Goal: Transaction & Acquisition: Purchase product/service

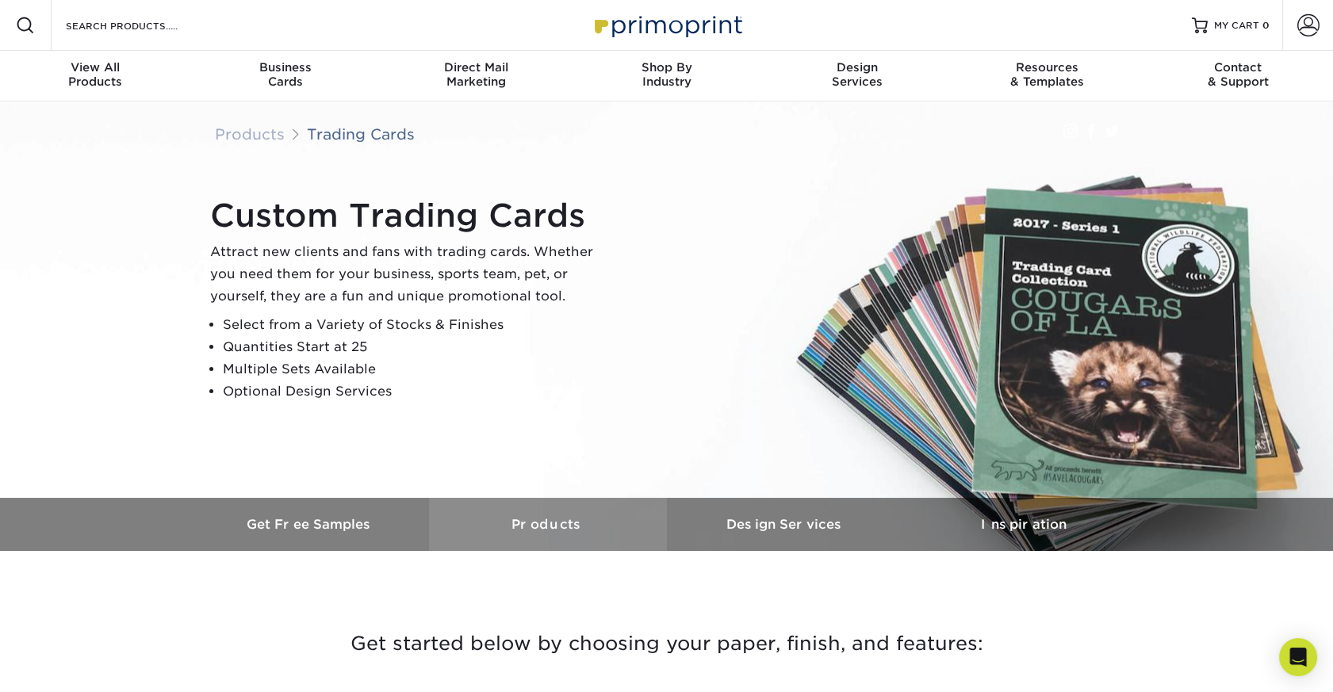
click at [554, 532] on h3 "Products" at bounding box center [548, 524] width 238 height 15
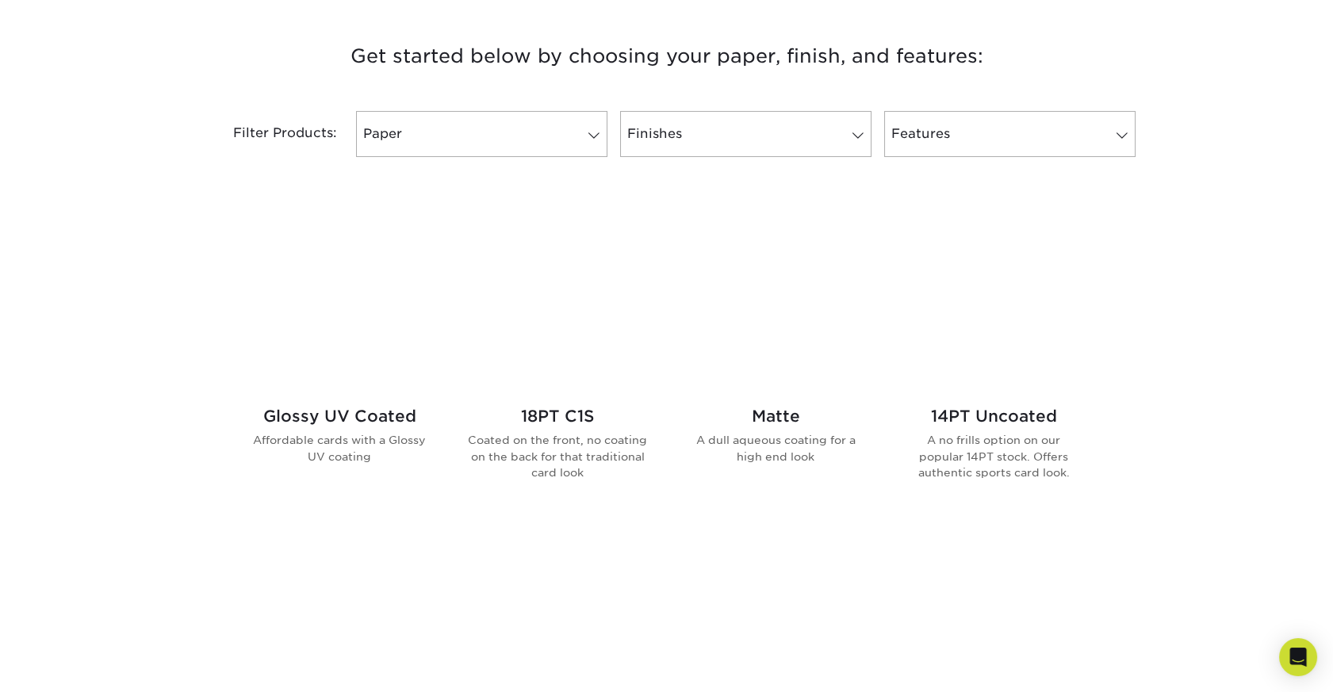
scroll to position [590, 0]
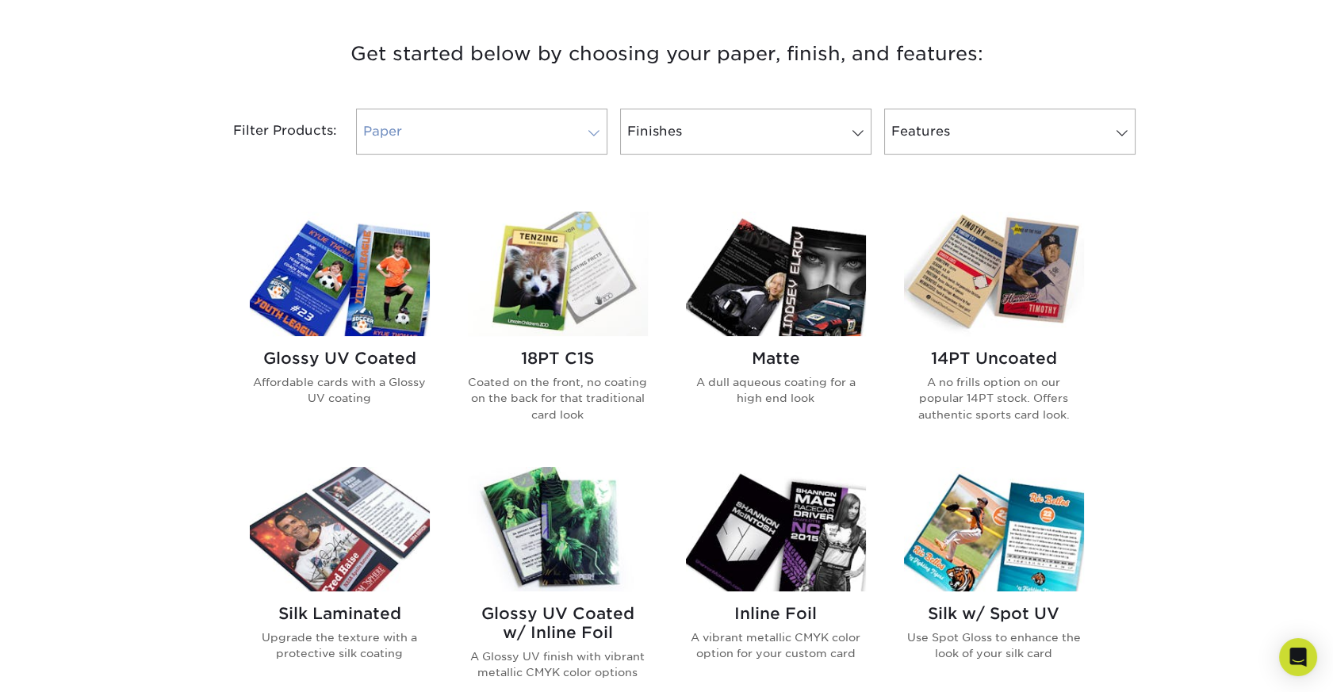
click at [590, 140] on span at bounding box center [594, 133] width 22 height 13
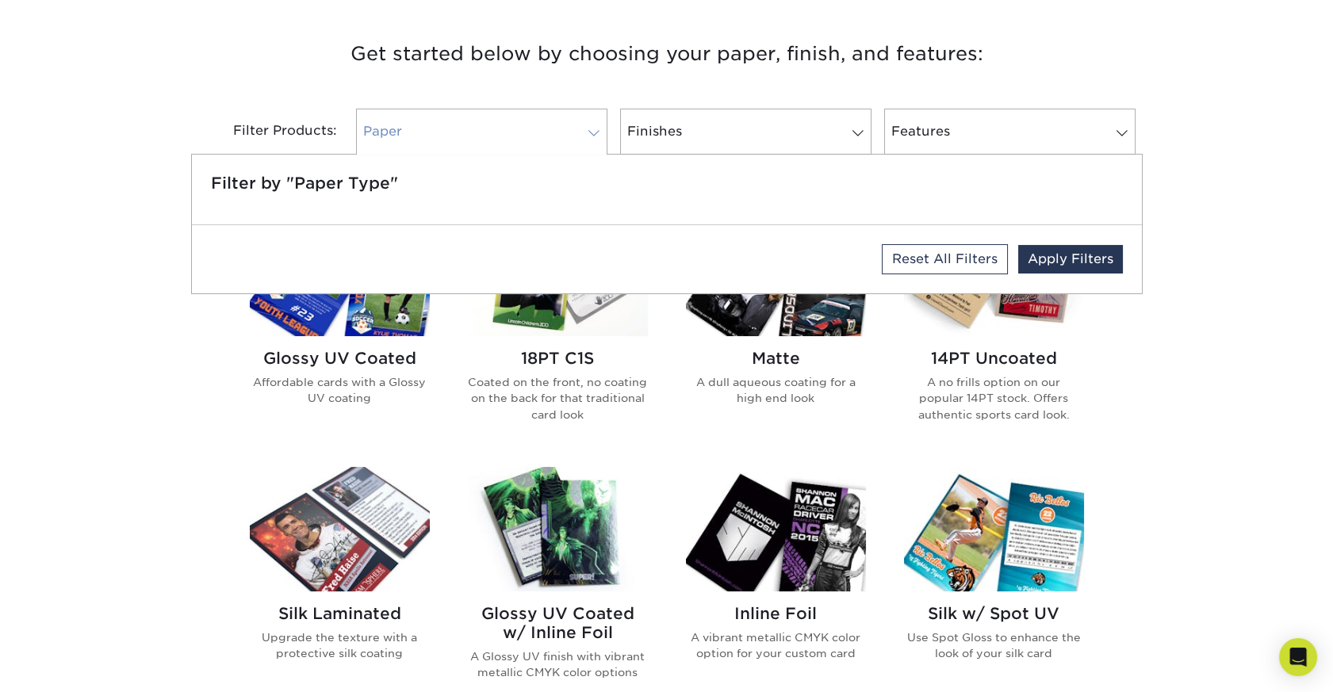
click at [590, 140] on span at bounding box center [594, 133] width 22 height 13
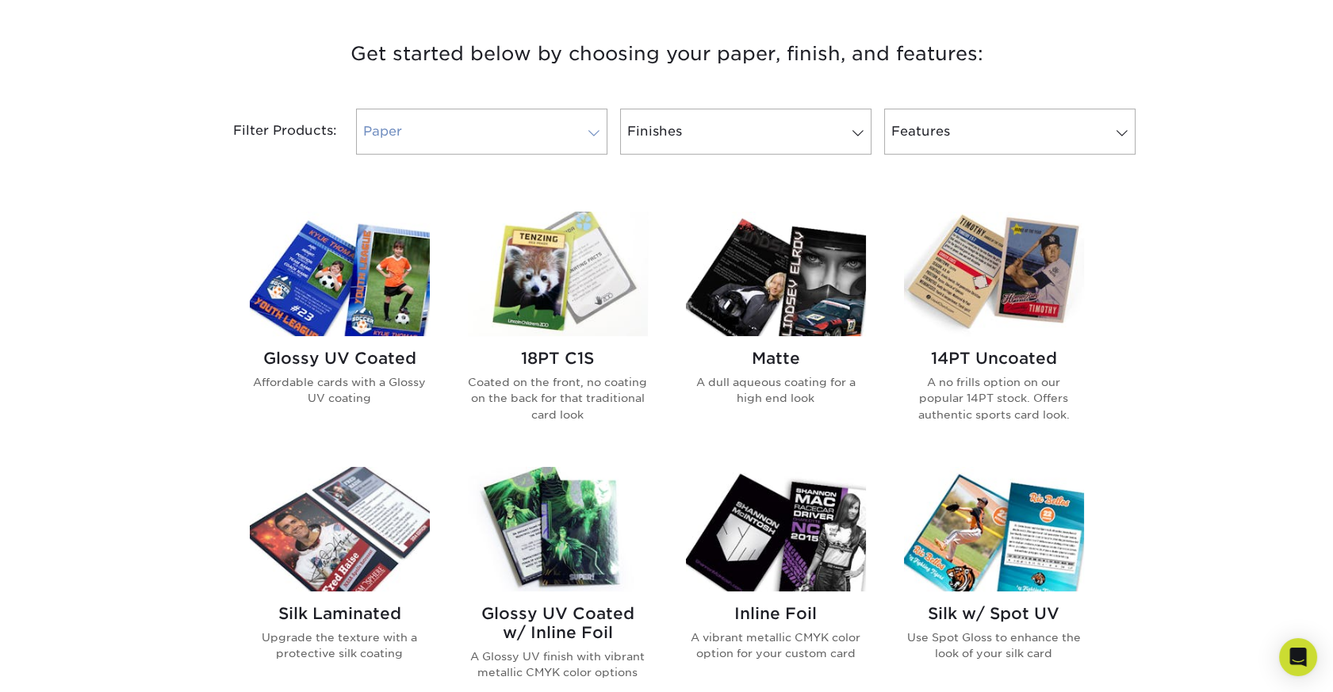
click at [587, 140] on span at bounding box center [594, 133] width 22 height 13
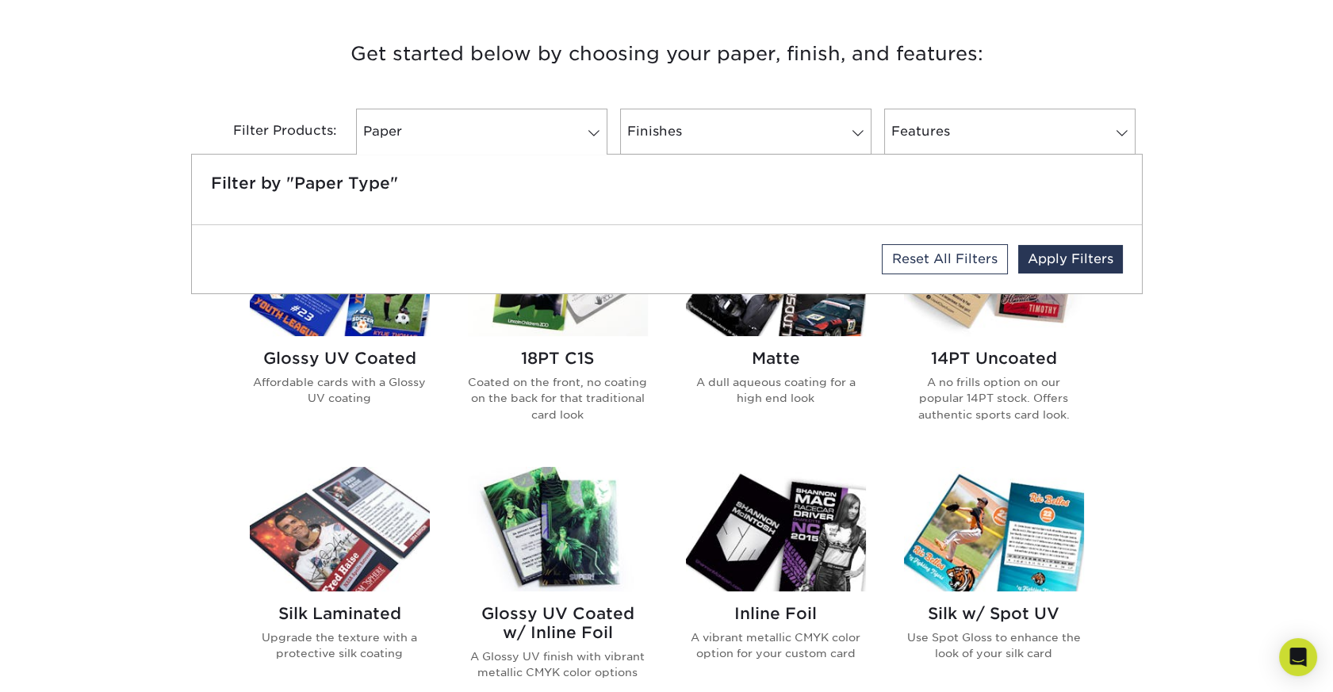
click at [1222, 260] on div "Get started below by choosing your paper, finish, and features: Filtered Matche…" at bounding box center [666, 618] width 1333 height 1239
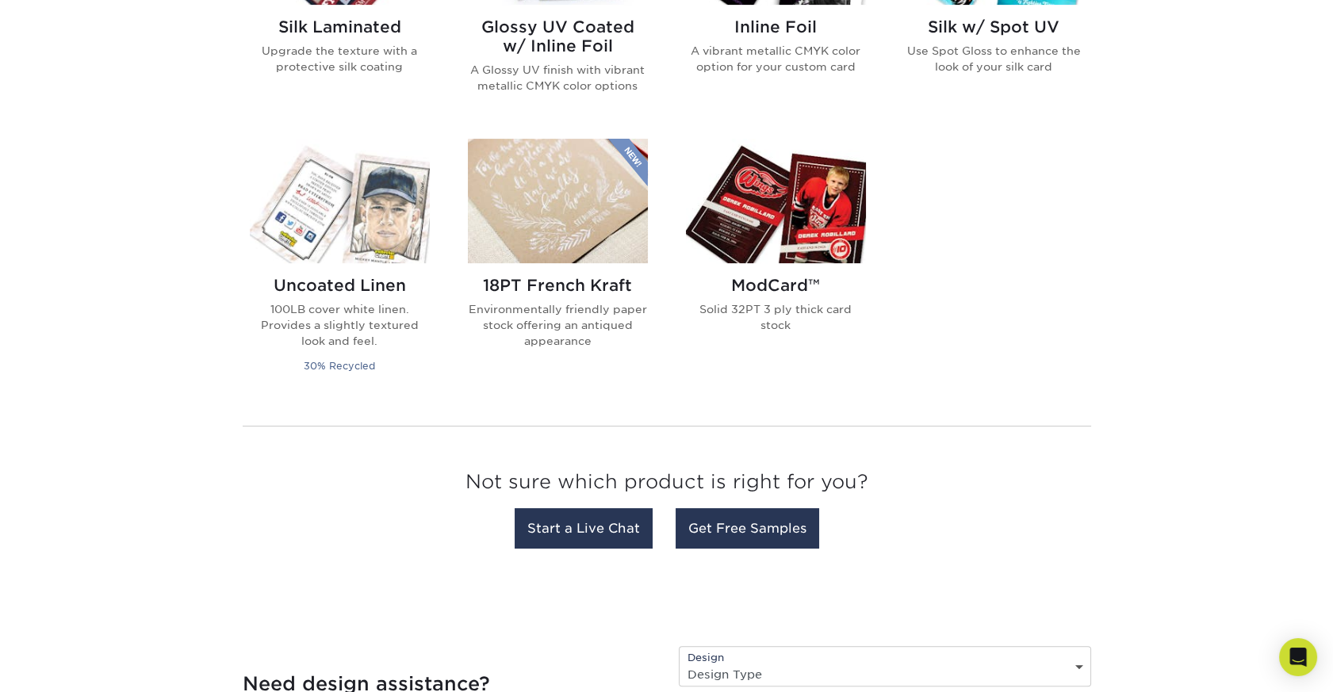
scroll to position [1180, 0]
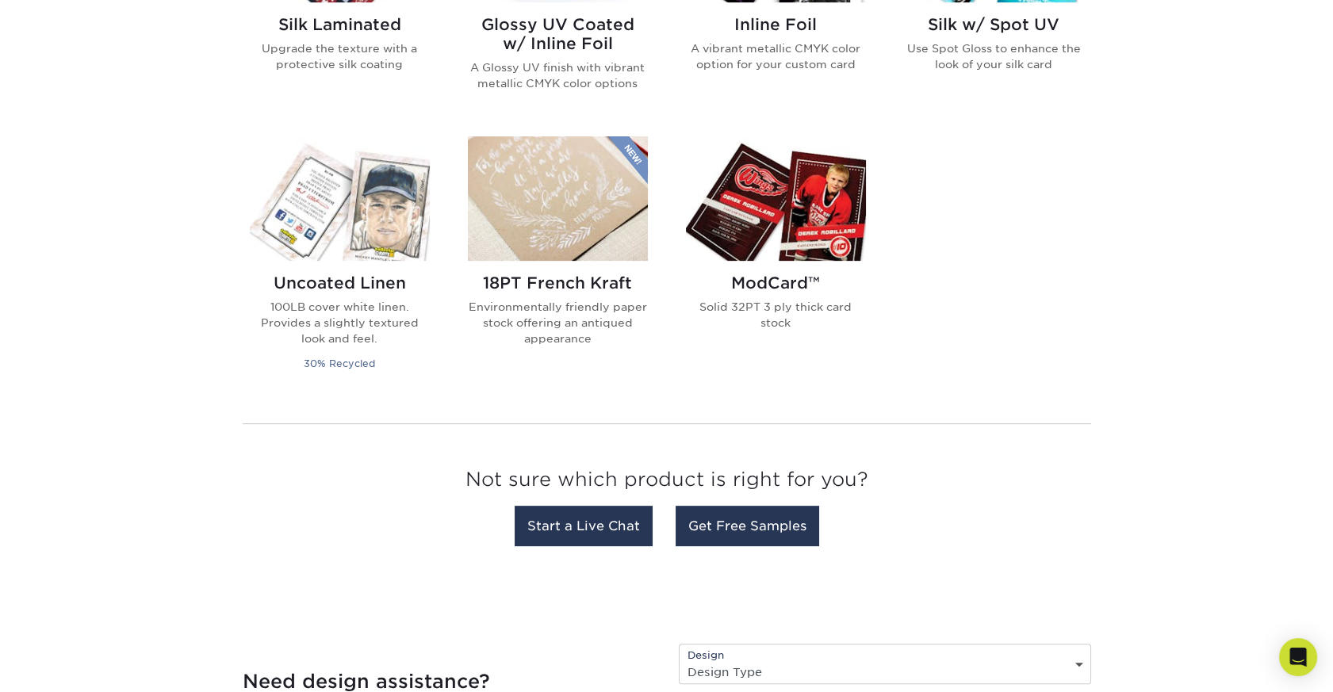
click at [789, 98] on div "Inline Foil A vibrant metallic CMYK color option for your custom card" at bounding box center [776, 50] width 180 height 96
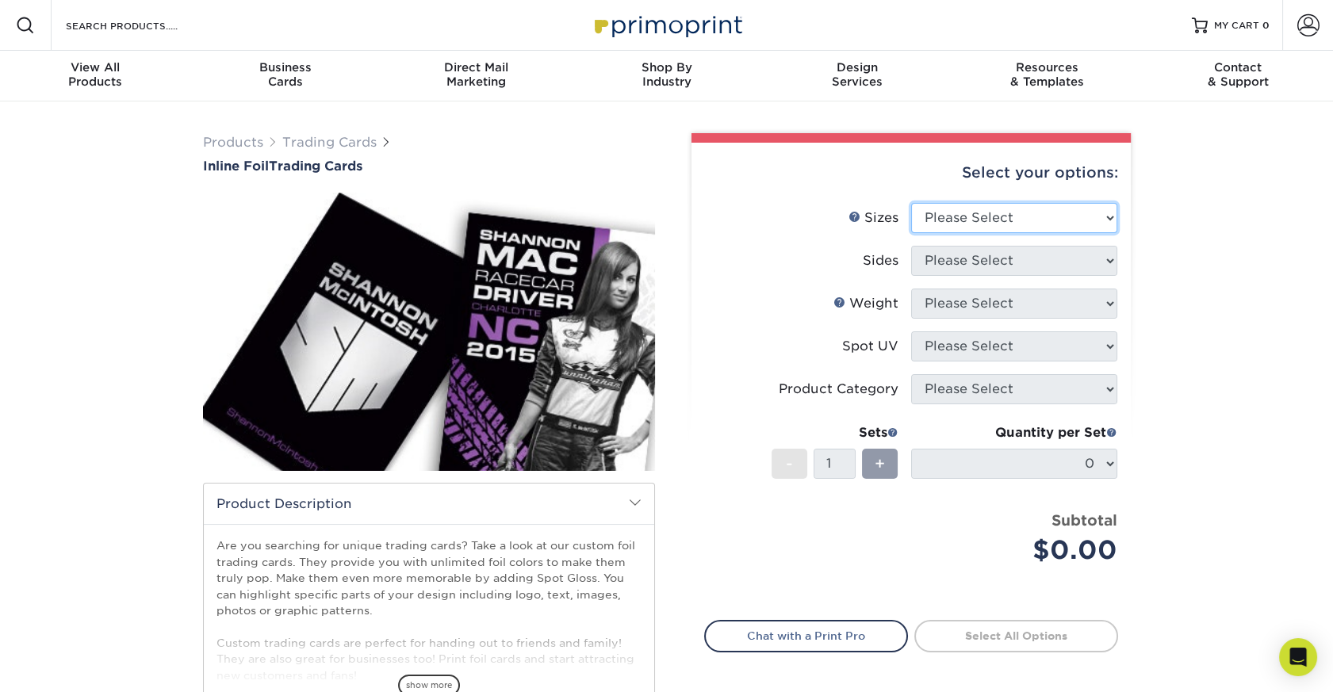
click at [1107, 233] on select "Please Select 2.5" x 3.5"" at bounding box center [1014, 218] width 206 height 30
select select "2.50x3.50"
click at [912, 233] on select "Please Select 2.5" x 3.5"" at bounding box center [1014, 218] width 206 height 30
click at [1102, 276] on select "Please Select Print Both Sides - Foil Back Only Print Both Sides - Foil Both Si…" at bounding box center [1014, 261] width 206 height 30
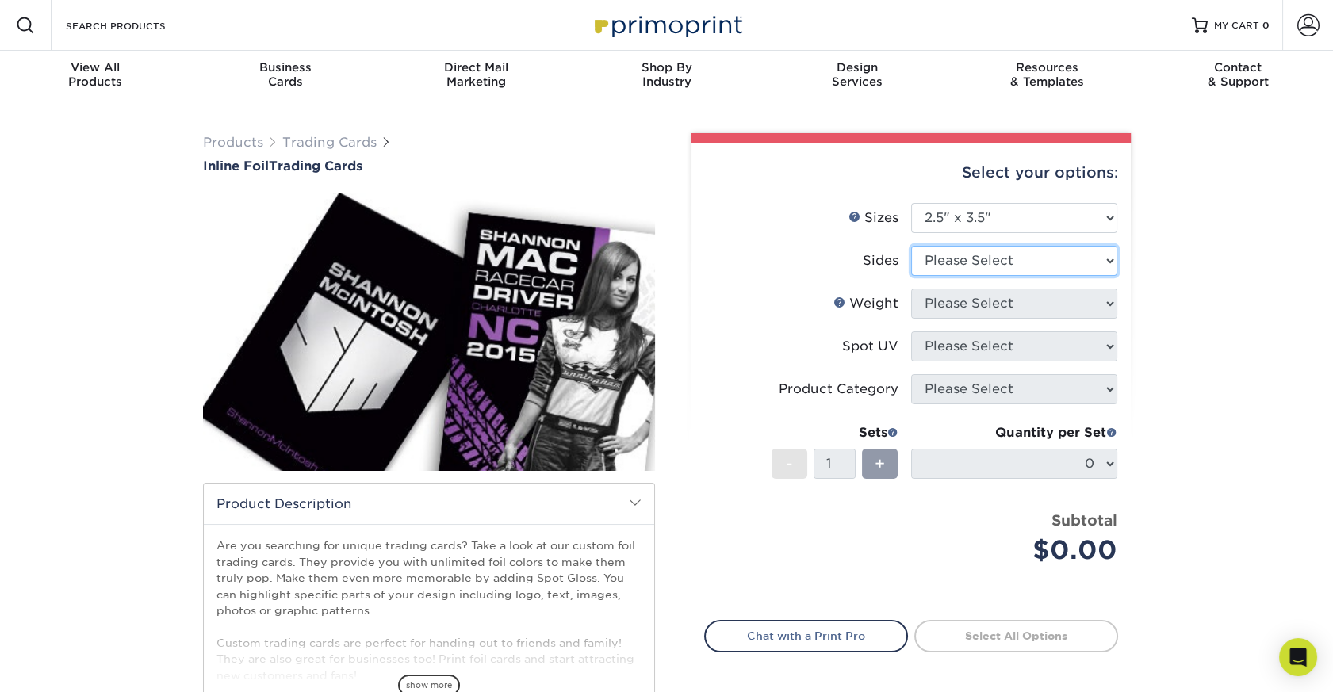
click at [1102, 276] on select "Please Select Print Both Sides - Foil Back Only Print Both Sides - Foil Both Si…" at bounding box center [1014, 261] width 206 height 30
select select "e9e9dfb3-fba1-4d60-972c-fd9ca5904d33"
click at [912, 276] on select "Please Select Print Both Sides - Foil Back Only Print Both Sides - Foil Both Si…" at bounding box center [1014, 261] width 206 height 30
click at [1099, 319] on select "Please Select 16PT" at bounding box center [1014, 304] width 206 height 30
select select "16PT"
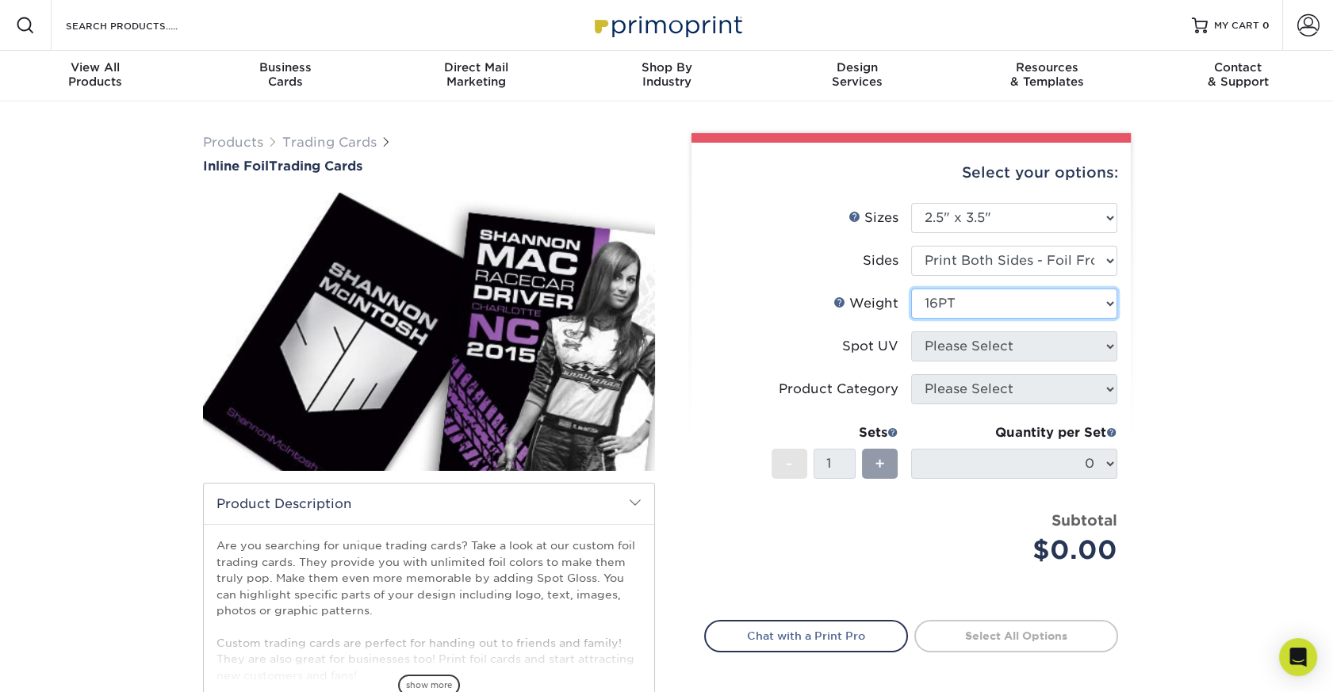
click at [912, 319] on select "Please Select 16PT" at bounding box center [1014, 304] width 206 height 30
click at [1103, 362] on select "Please Select No Spot UV Front and Back (Both Sides) Front Only Back Only" at bounding box center [1014, 347] width 206 height 30
select select "3"
click at [912, 362] on select "Please Select No Spot UV Front and Back (Both Sides) Front Only Back Only" at bounding box center [1014, 347] width 206 height 30
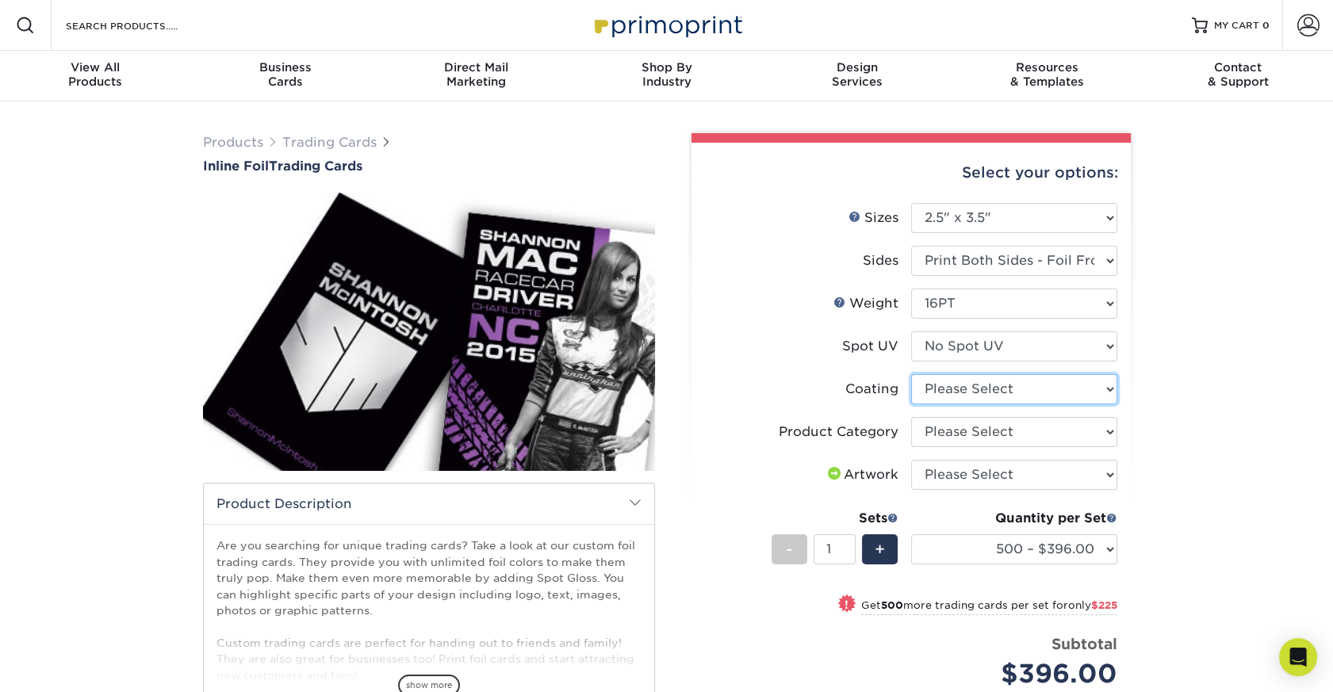
click at [1102, 405] on select at bounding box center [1014, 389] width 206 height 30
select select "3e7618de-abca-4bda-9f97-8b9129e913d8"
click at [912, 405] on select at bounding box center [1014, 389] width 206 height 30
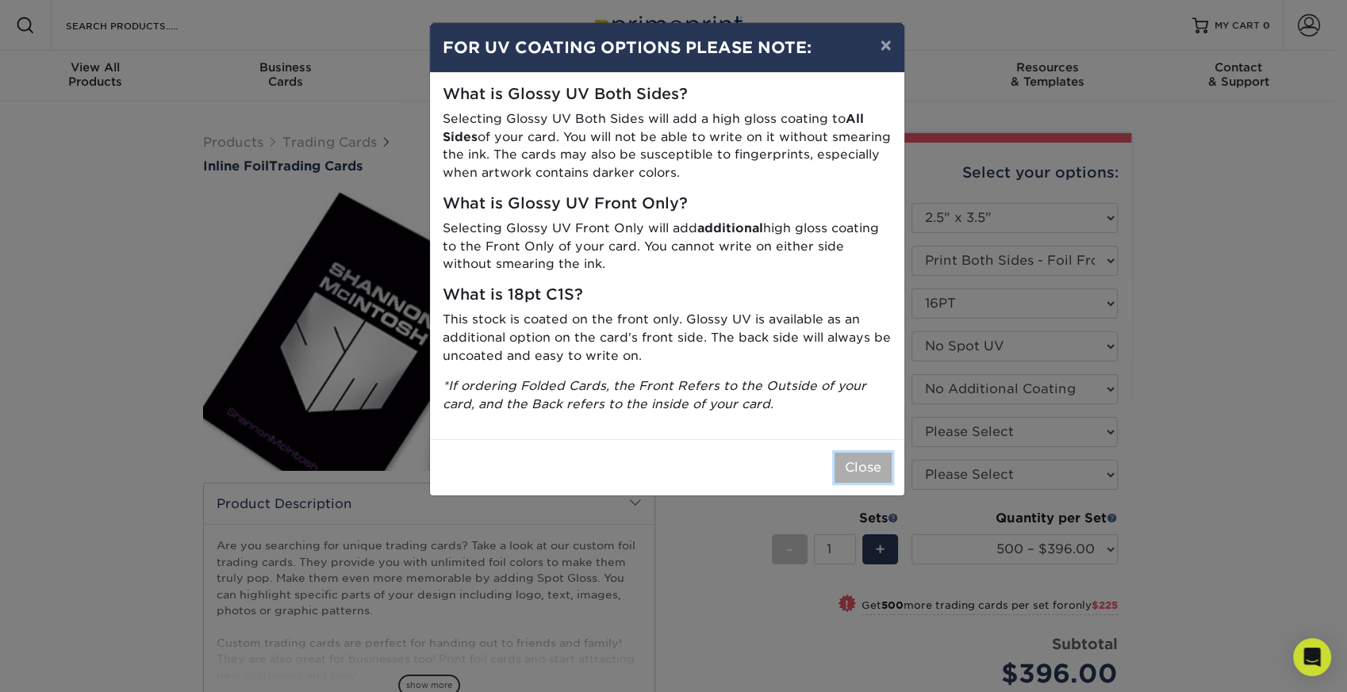
click at [850, 483] on button "Close" at bounding box center [862, 468] width 57 height 30
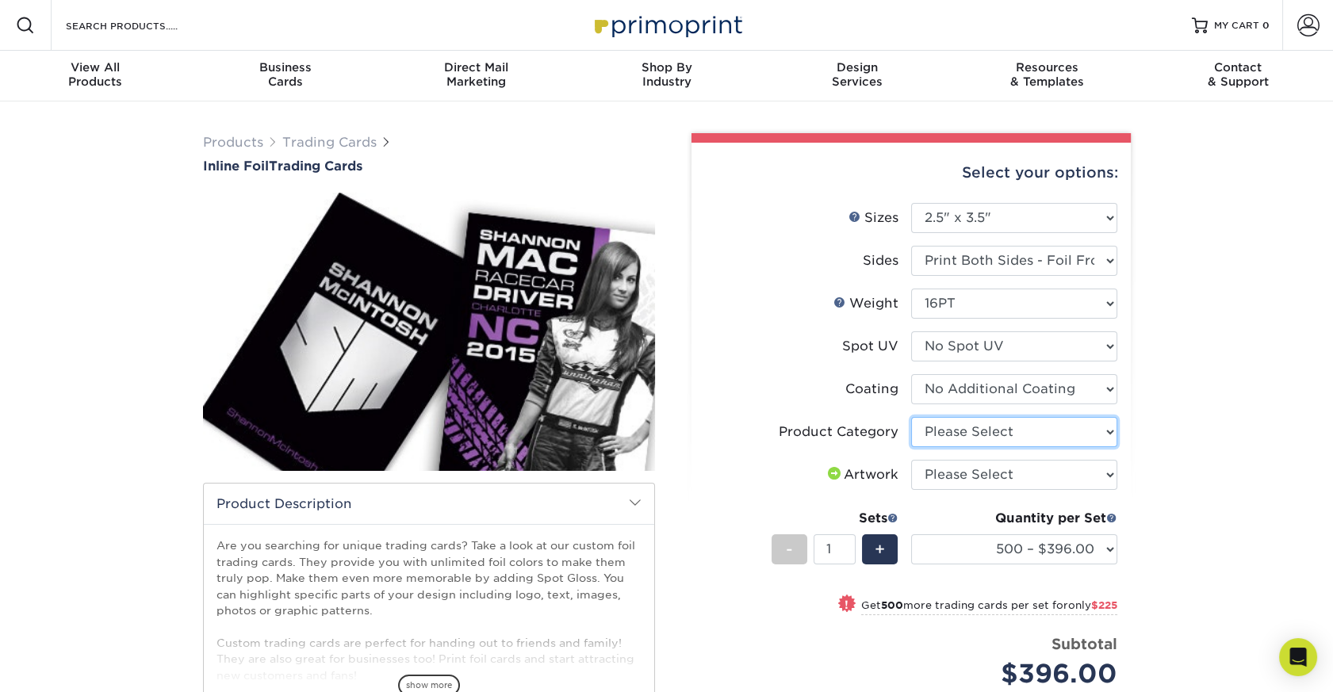
click at [1096, 447] on select "Please Select Trading Cards" at bounding box center [1014, 432] width 206 height 30
select select "c2f9bce9-36c2-409d-b101-c29d9d031e18"
click at [912, 447] on select "Please Select Trading Cards" at bounding box center [1014, 432] width 206 height 30
click at [1101, 490] on select "Please Select I will upload files I need a design - $100" at bounding box center [1014, 475] width 206 height 30
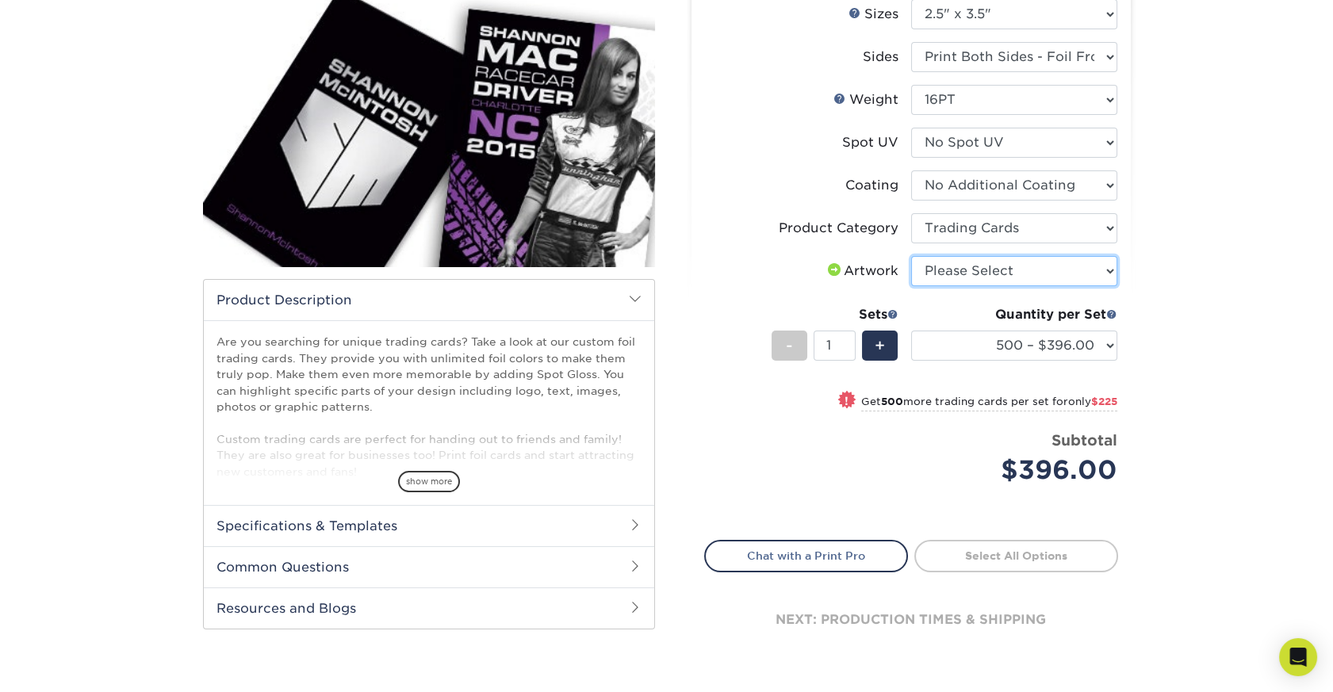
scroll to position [287, 0]
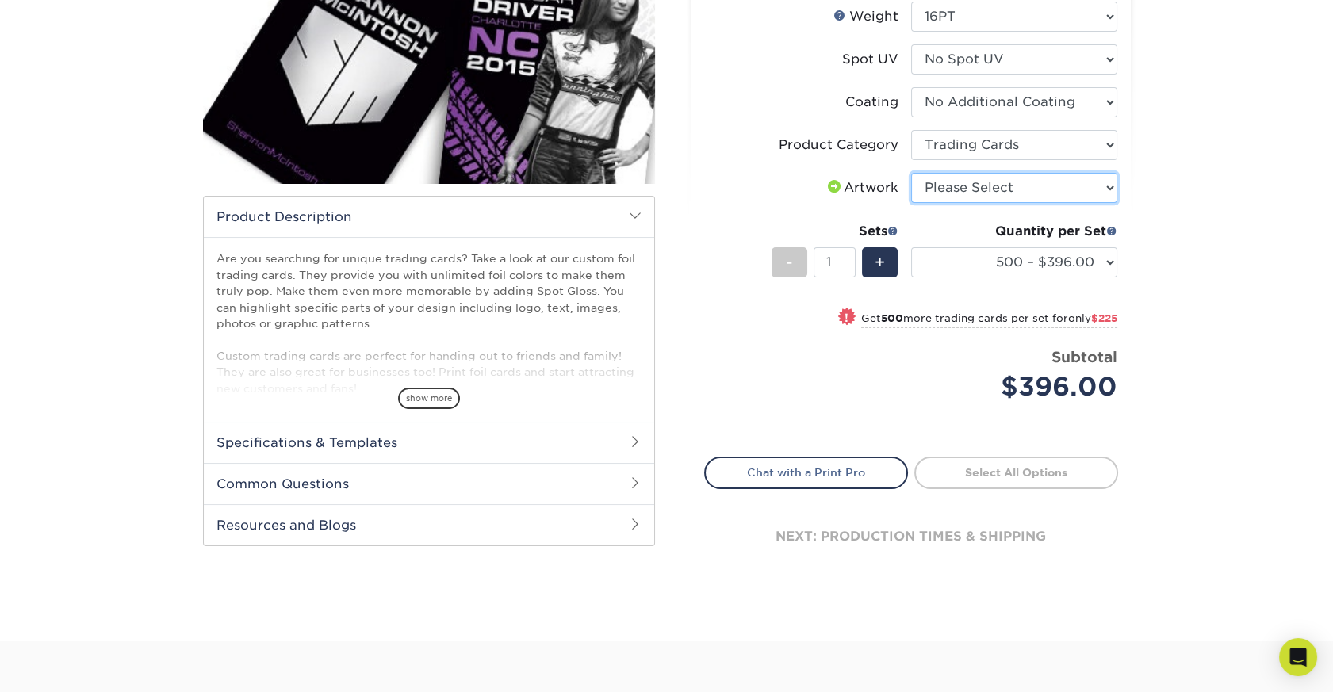
click at [1100, 203] on select "Please Select I will upload files I need a design - $100" at bounding box center [1014, 188] width 206 height 30
select select "upload"
click at [912, 203] on select "Please Select I will upload files I need a design - $100" at bounding box center [1014, 188] width 206 height 30
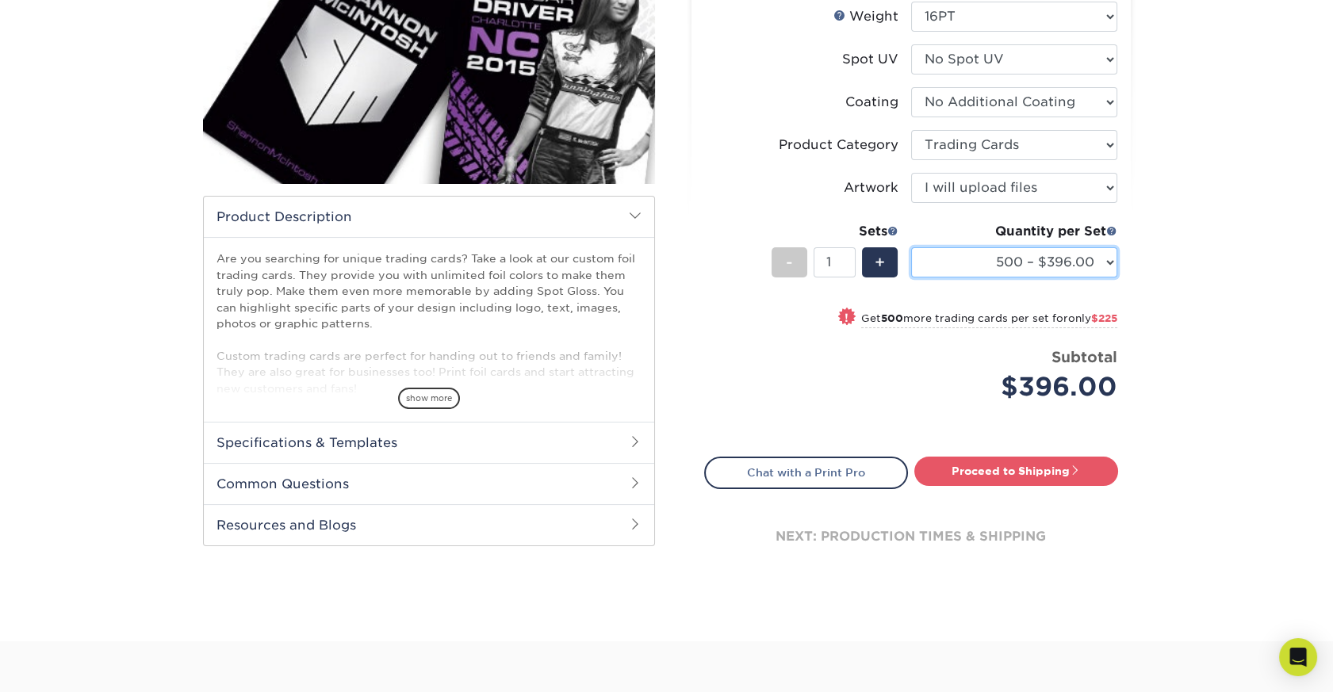
click at [1104, 278] on select "500 – $396.00 1000 – $621.00 2500 – $896.00 5000 – $1262.00" at bounding box center [1014, 262] width 206 height 30
click at [566, 463] on h2 "Specifications & Templates" at bounding box center [429, 442] width 451 height 41
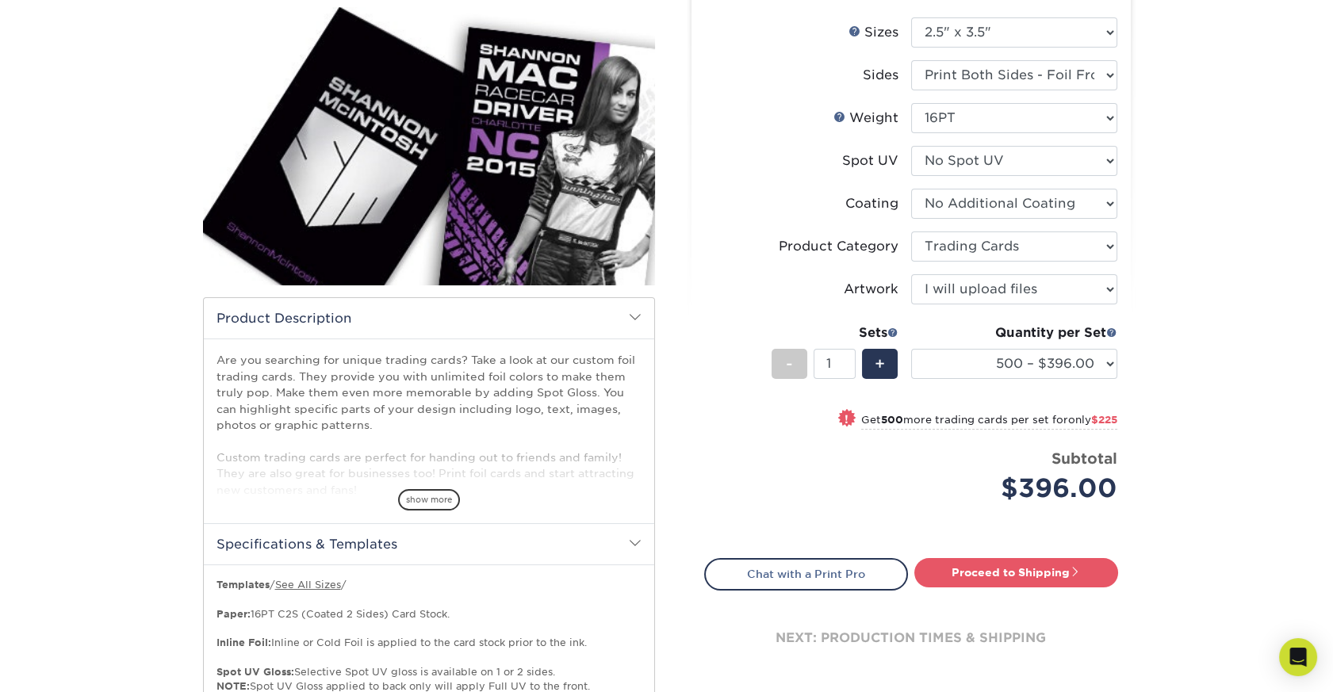
scroll to position [163, 0]
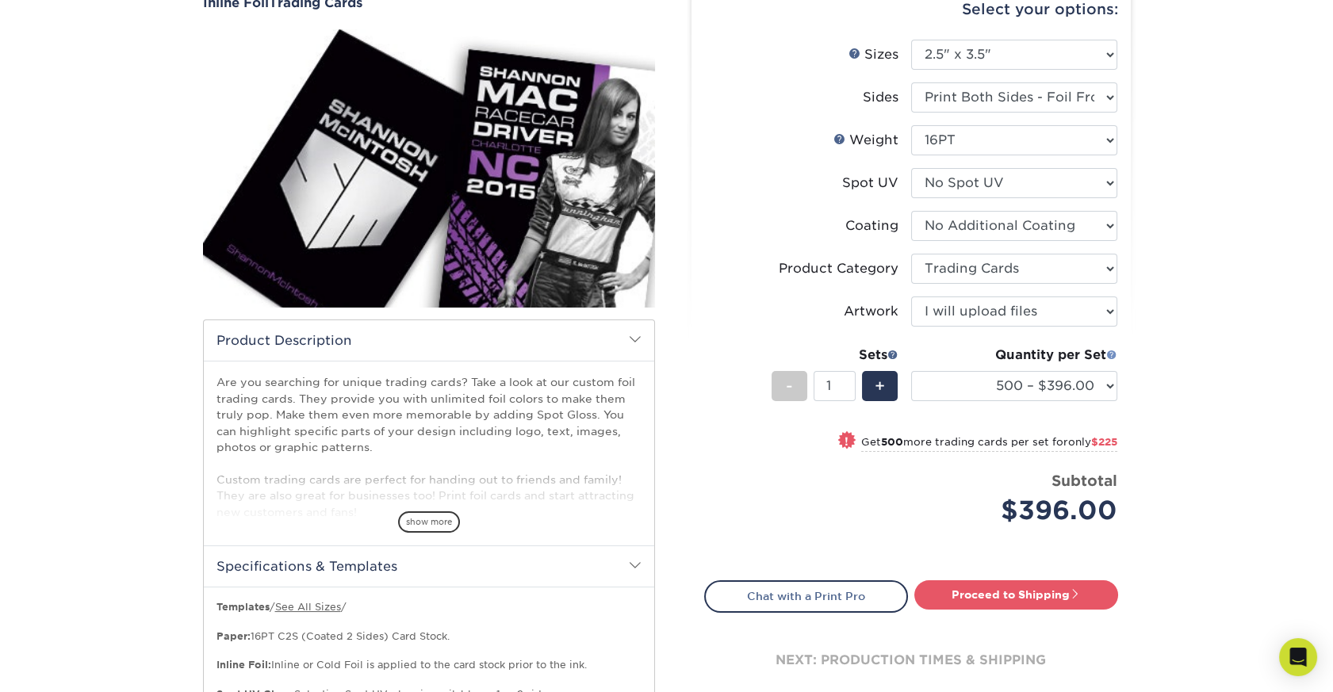
click at [1107, 360] on span at bounding box center [1112, 354] width 11 height 11
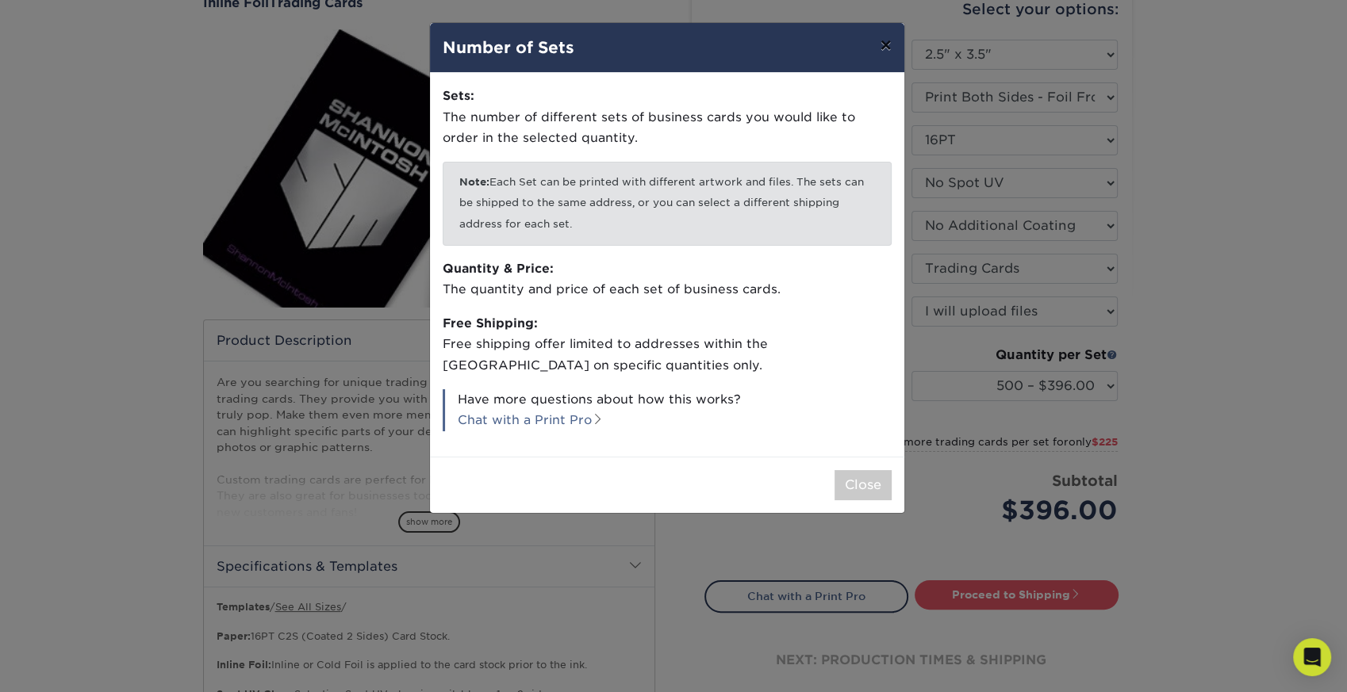
click at [881, 55] on button "×" at bounding box center [885, 45] width 36 height 44
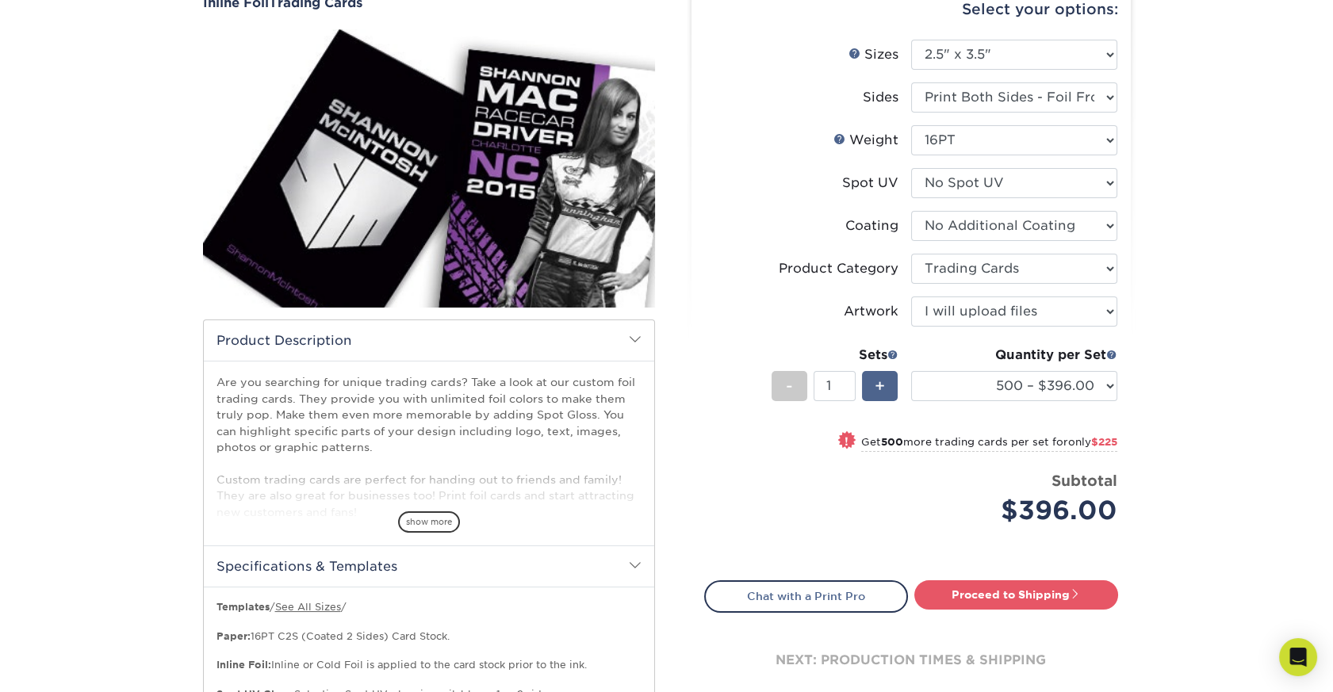
click at [880, 398] on span "+" at bounding box center [880, 386] width 10 height 24
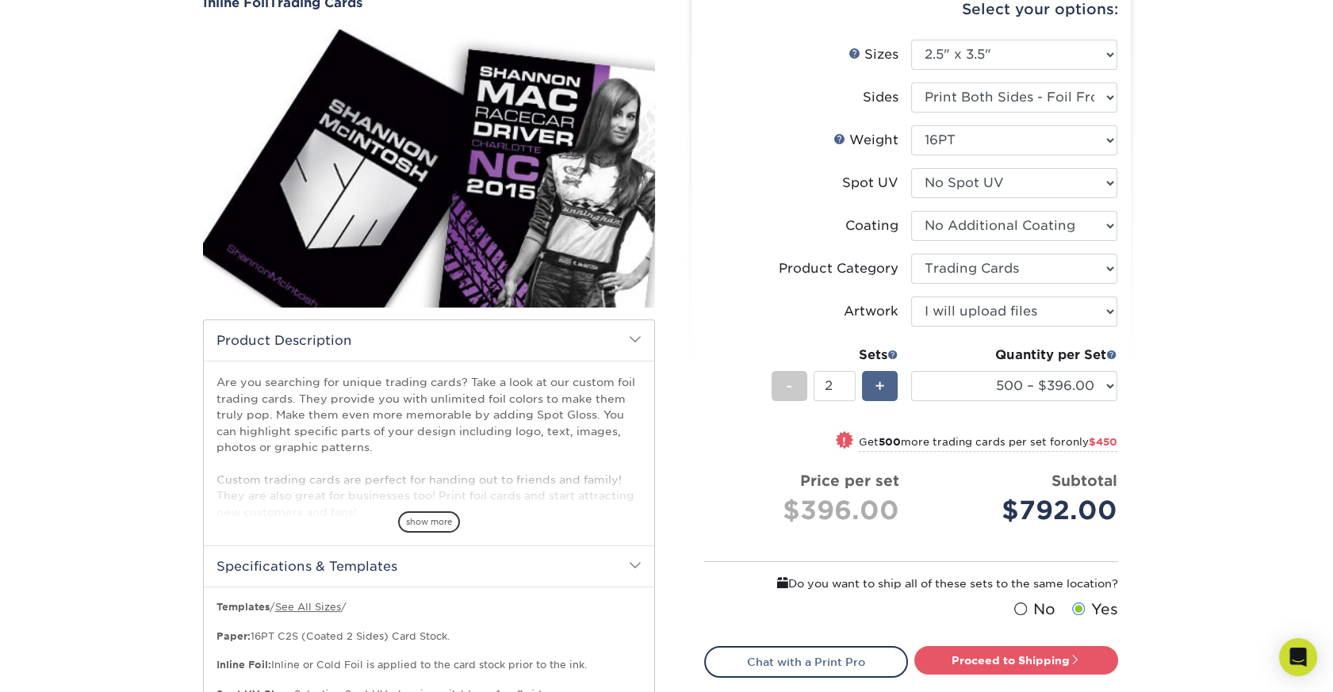
click at [880, 398] on span "+" at bounding box center [880, 386] width 10 height 24
click at [791, 398] on span "-" at bounding box center [789, 386] width 7 height 24
type input "1"
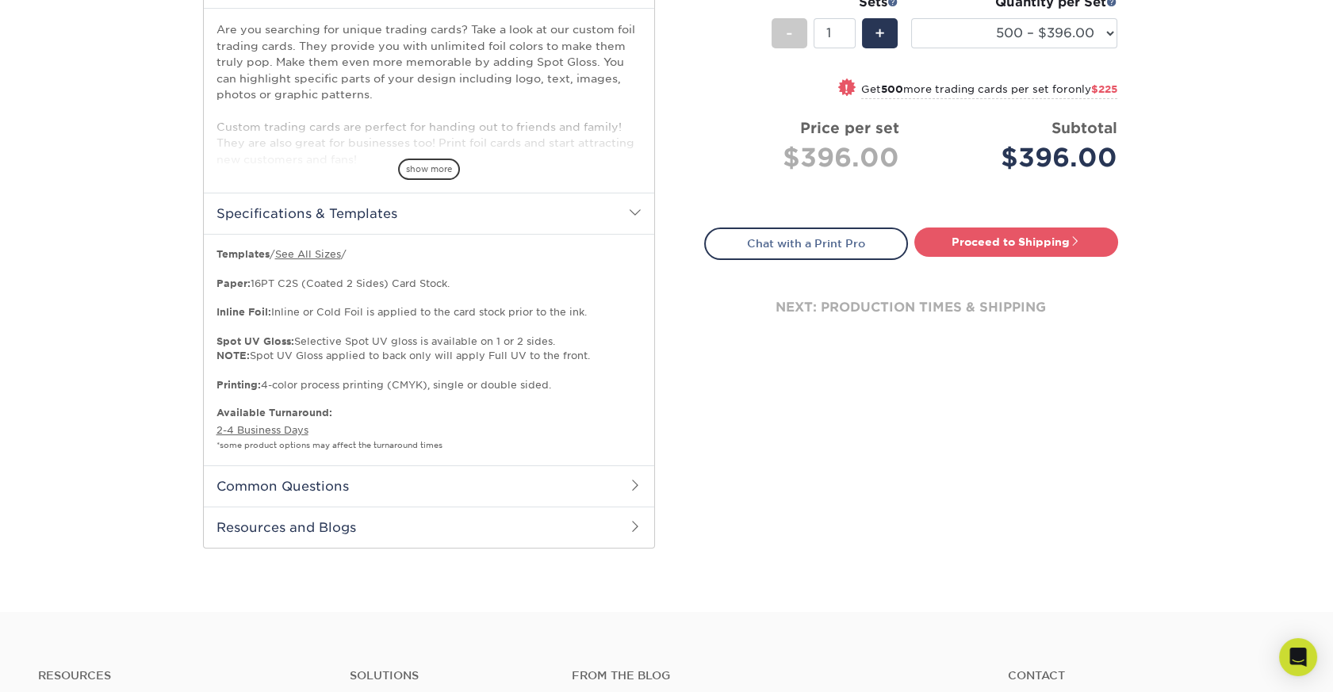
scroll to position [618, 0]
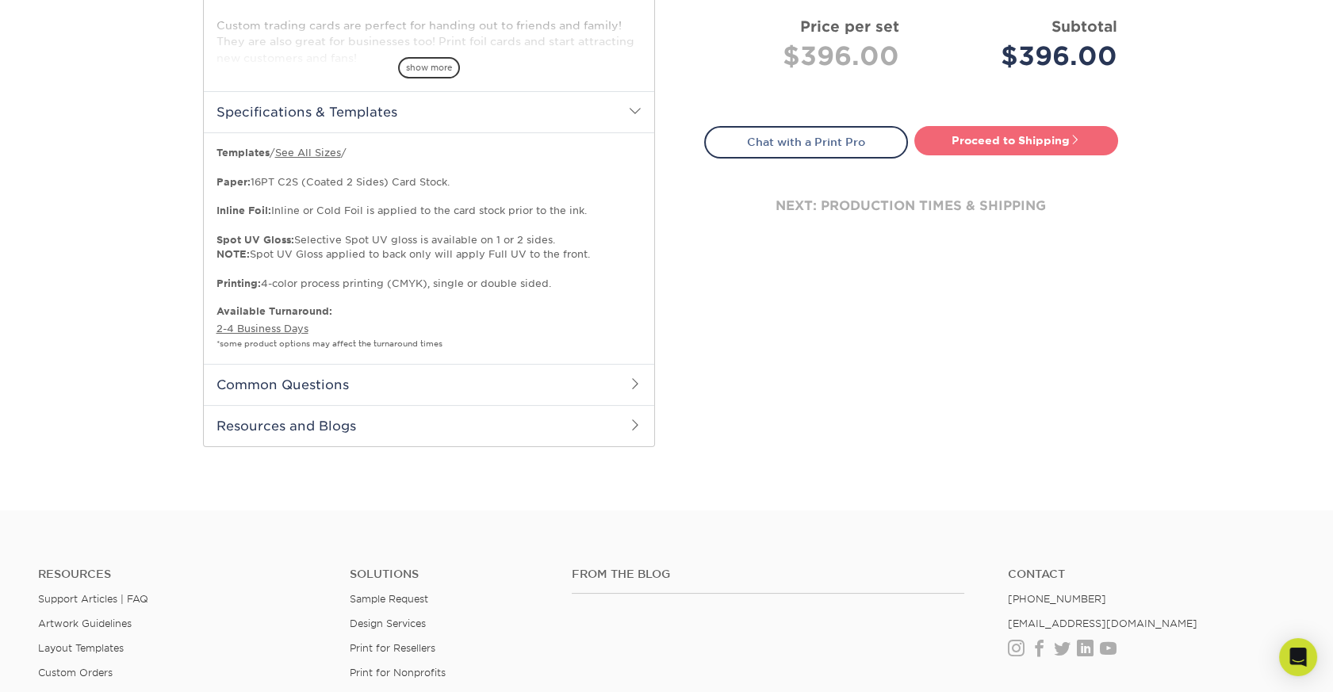
click at [1064, 155] on link "Proceed to Shipping" at bounding box center [1017, 140] width 204 height 29
type input "Set 1"
click at [1064, 155] on link "Processing..." at bounding box center [1017, 140] width 204 height 29
select select "22eaff53-8032-4466-830f-80ae9539a14e"
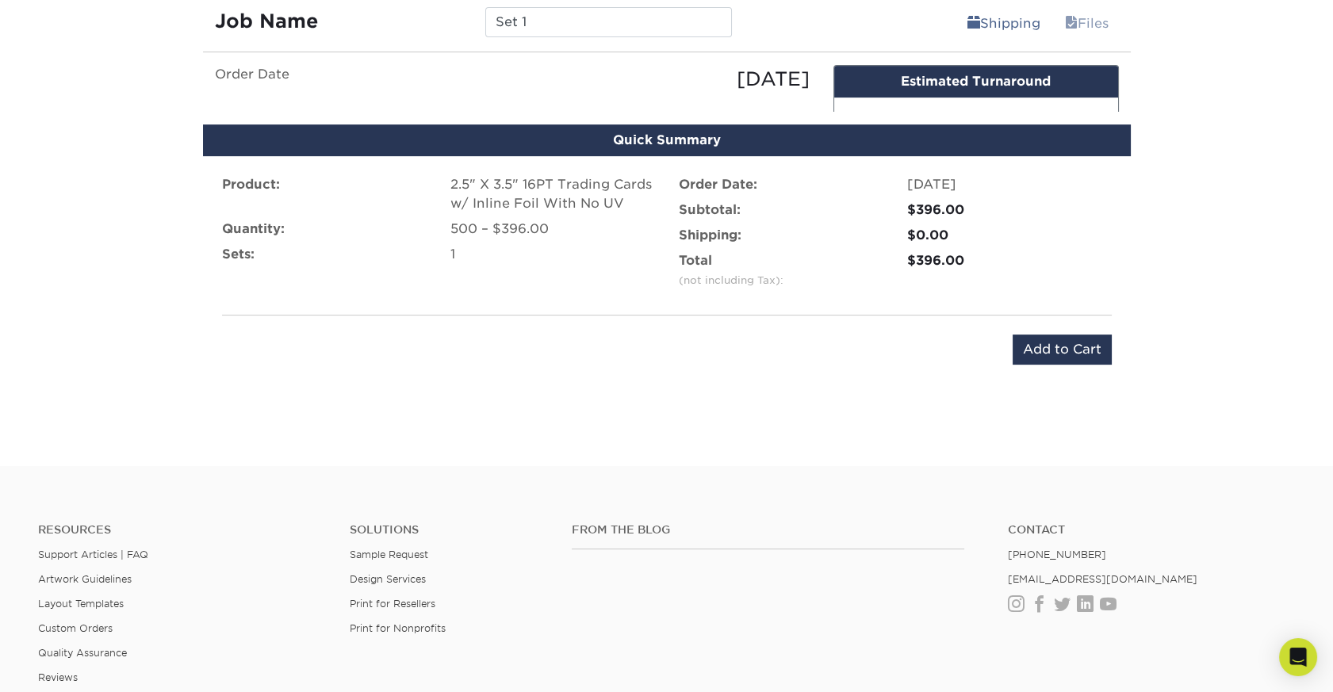
scroll to position [1212, 0]
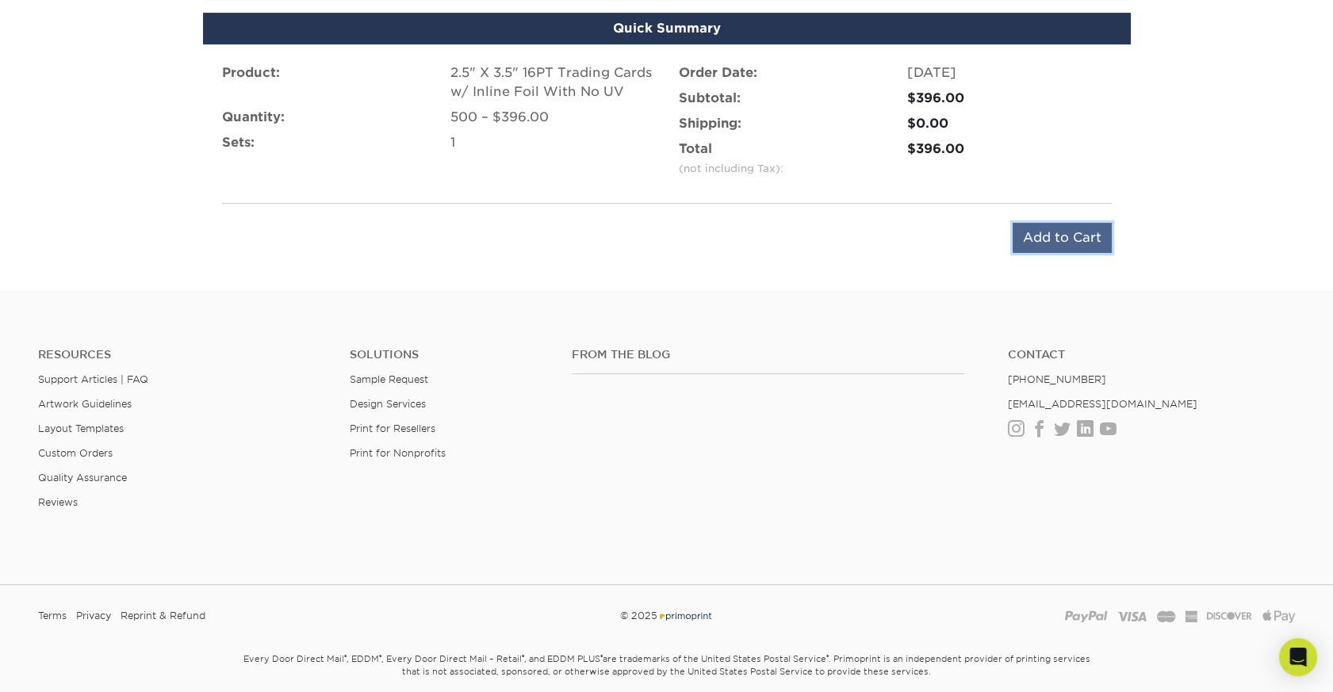
click at [1072, 253] on input "Add to Cart" at bounding box center [1062, 238] width 99 height 30
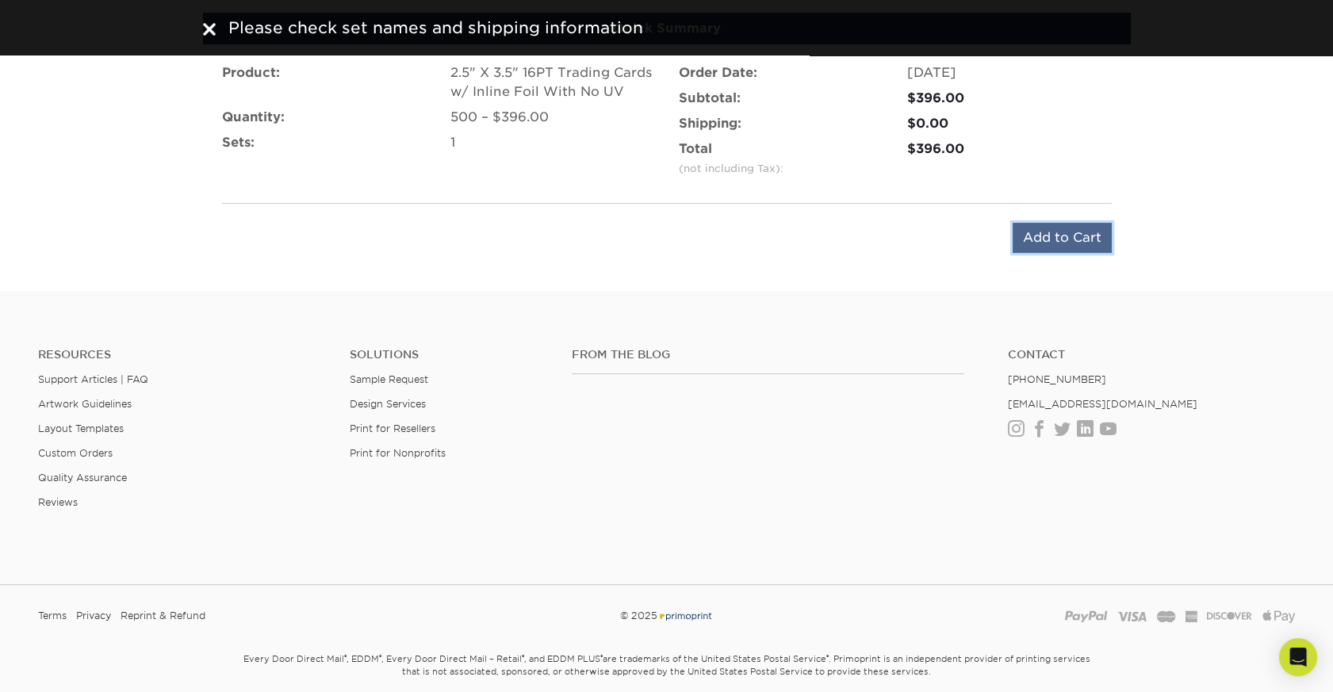
click at [1061, 253] on input "Add to Cart" at bounding box center [1062, 238] width 99 height 30
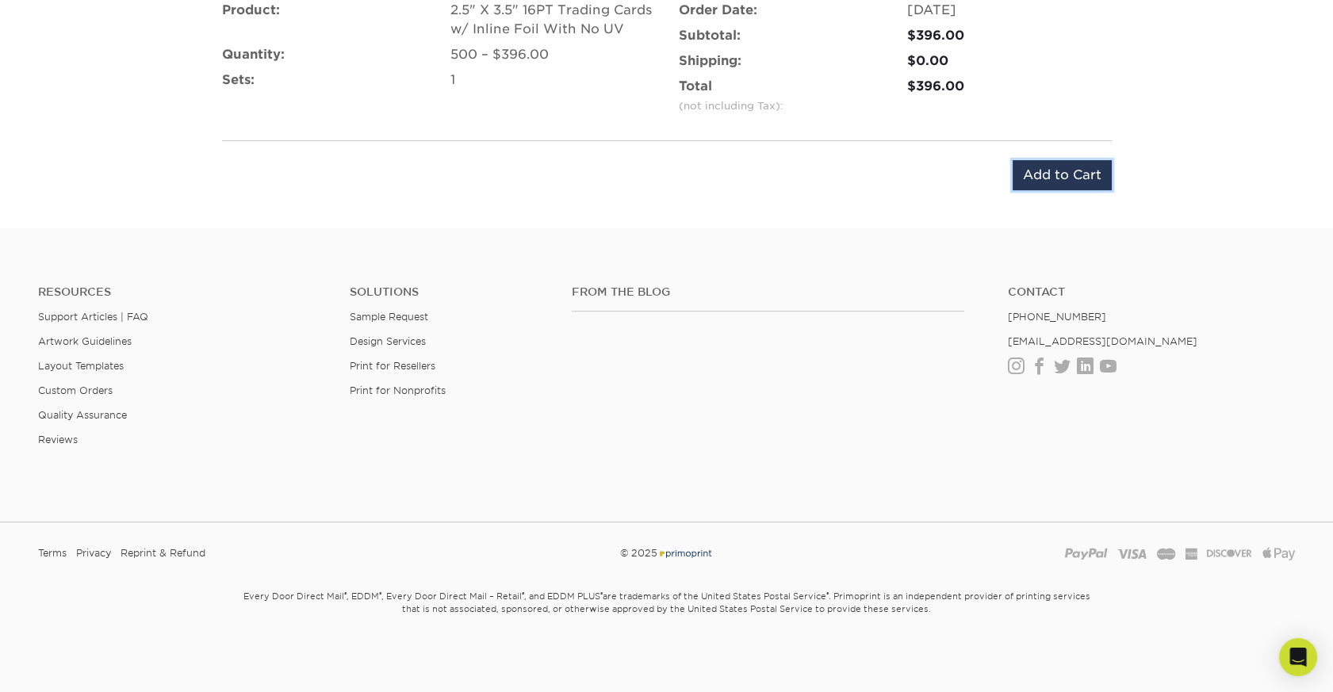
scroll to position [0, 0]
